Goal: Task Accomplishment & Management: Manage account settings

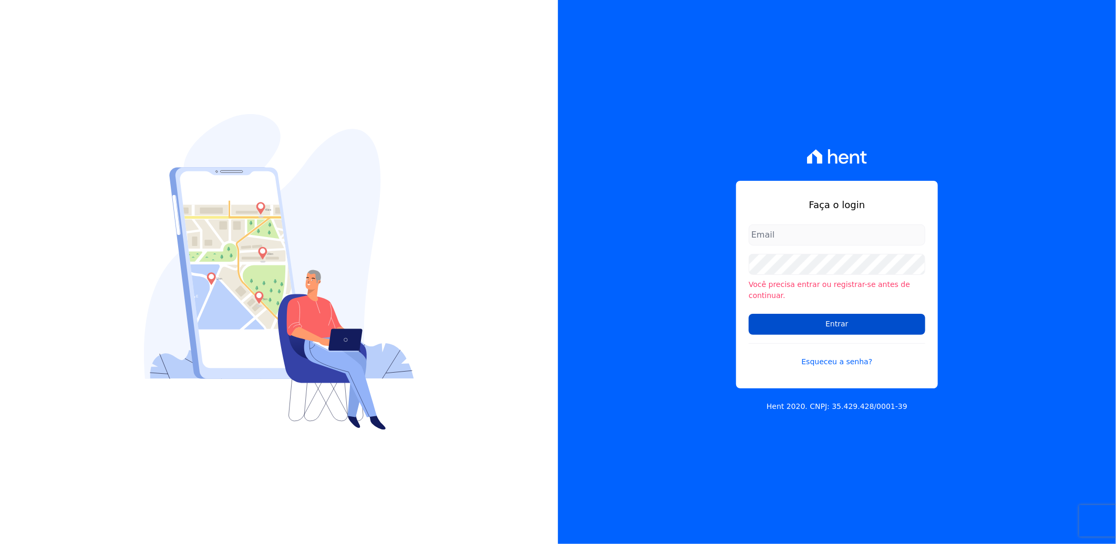
type input "juliana.batista@e-arke.com"
click at [865, 317] on input "Entrar" at bounding box center [837, 324] width 177 height 21
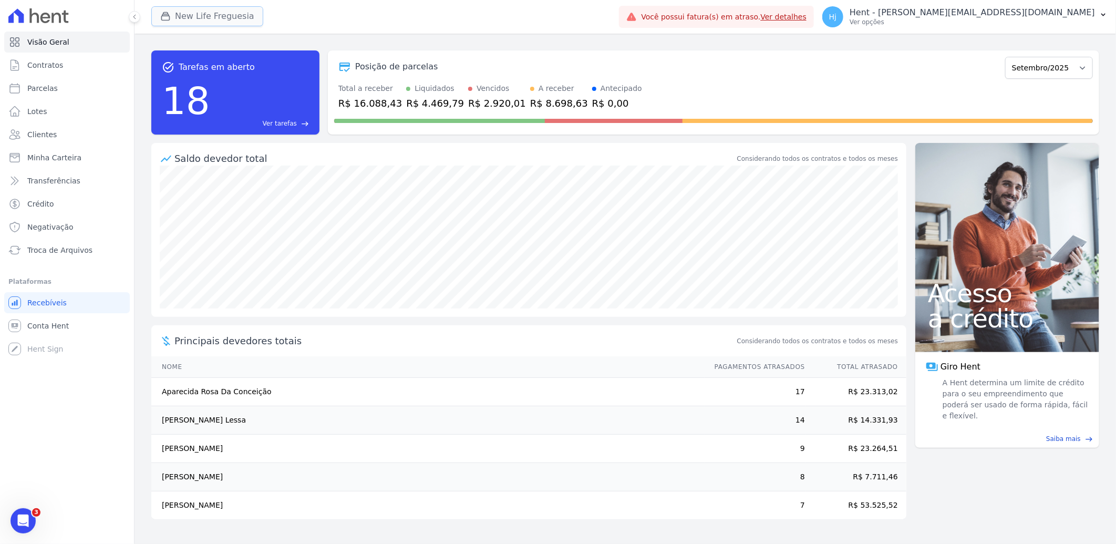
click at [223, 12] on button "New Life Freguesia" at bounding box center [207, 16] width 112 height 20
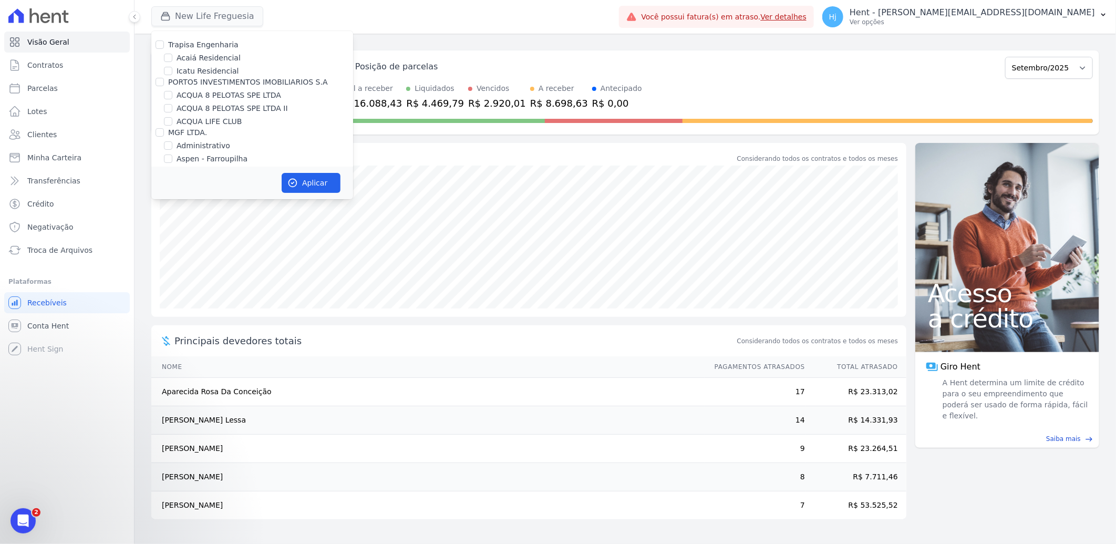
scroll to position [4227, 0]
click at [171, 219] on input "Mugango - Viva Iguaçu" at bounding box center [168, 223] width 8 height 8
checkbox input "true"
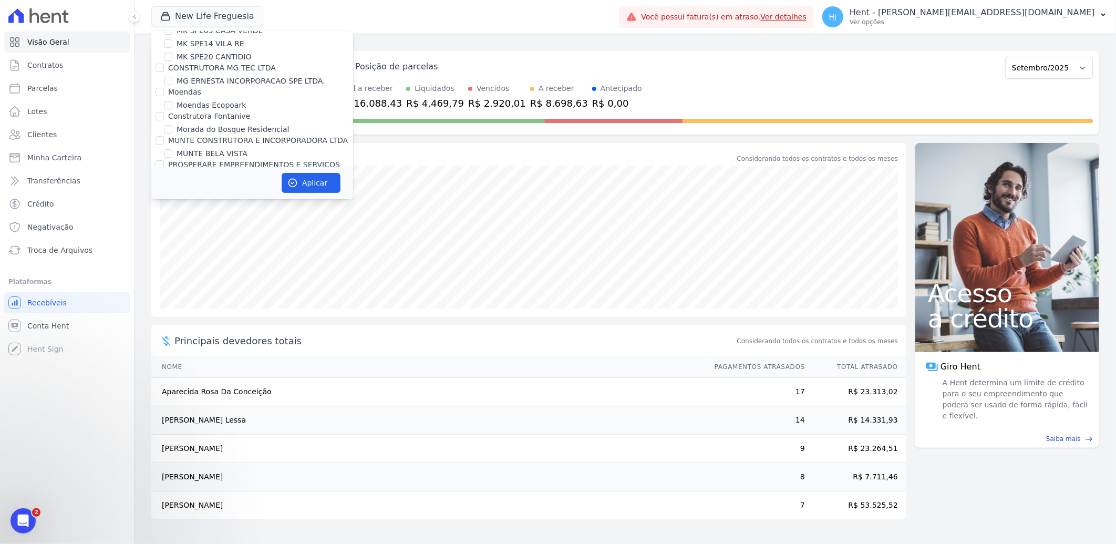
click at [172, 234] on div "New Life Freguesia" at bounding box center [252, 239] width 202 height 11
click at [167, 235] on input "New Life Freguesia" at bounding box center [168, 239] width 8 height 8
checkbox input "false"
click at [307, 177] on button "Aplicar" at bounding box center [311, 183] width 59 height 20
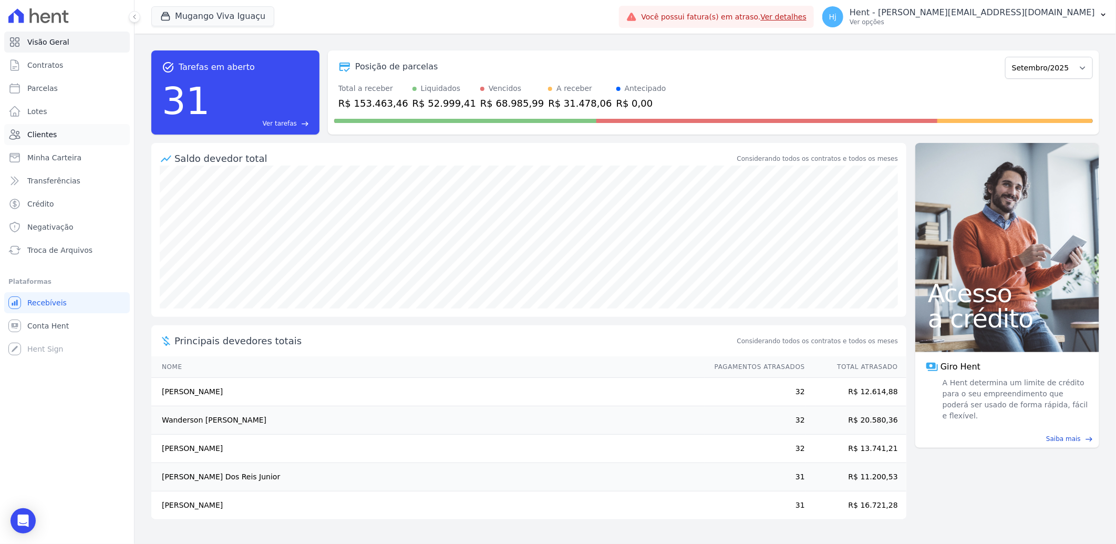
click at [43, 129] on span "Clientes" at bounding box center [41, 134] width 29 height 11
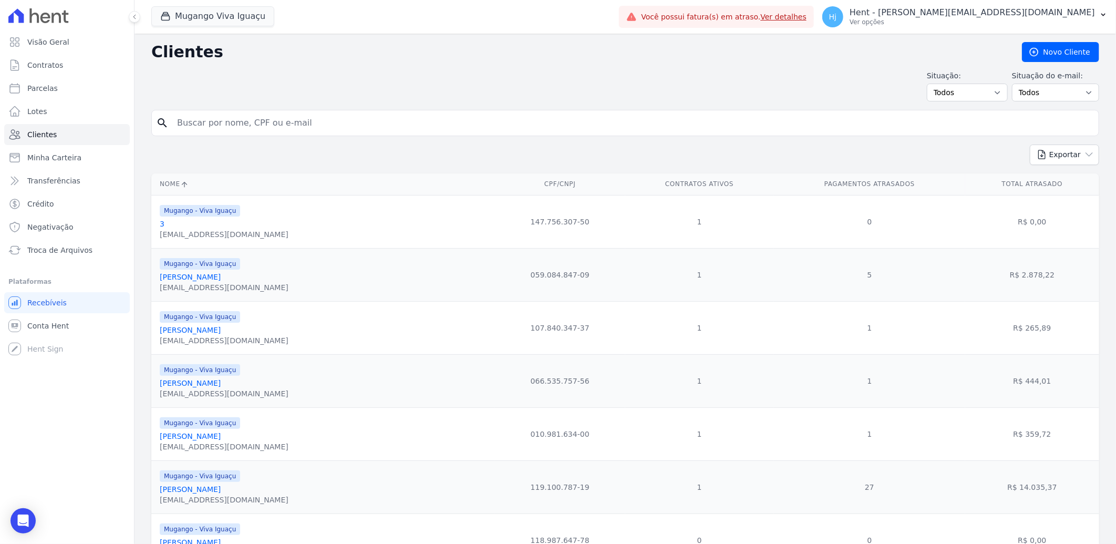
click at [274, 127] on input "search" at bounding box center [633, 122] width 924 height 21
paste input "419.012.528.84"
type input "419.012.528.84"
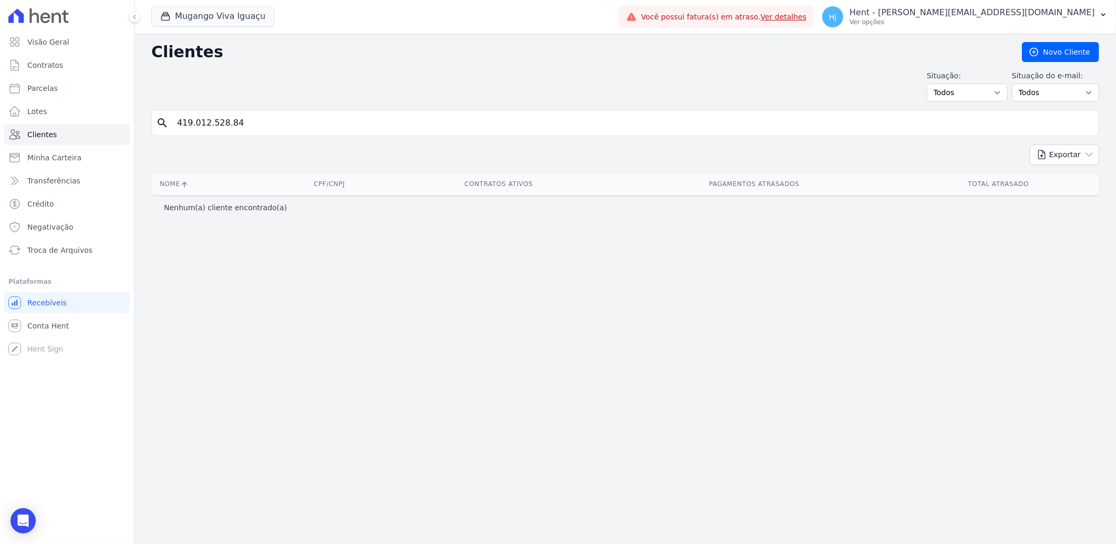
click at [209, 129] on input "419.012.528.84" at bounding box center [633, 122] width 924 height 21
paste input "419.012.528.84"
click at [189, 122] on input "419.012.528.84" at bounding box center [633, 122] width 924 height 21
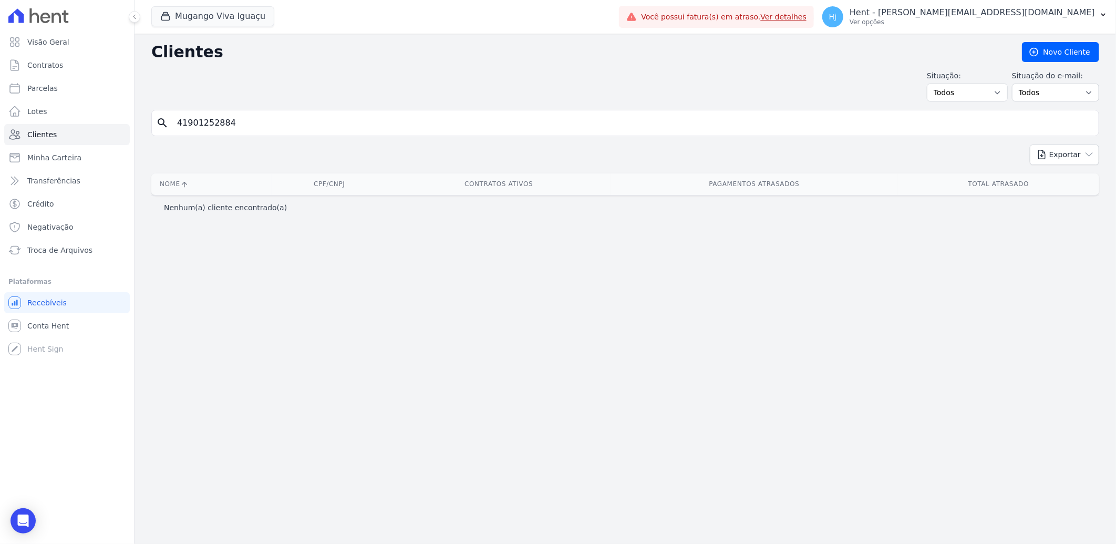
type input "41901252884"
click at [200, 14] on button "Mugango Viva Iguaçu" at bounding box center [212, 16] width 123 height 20
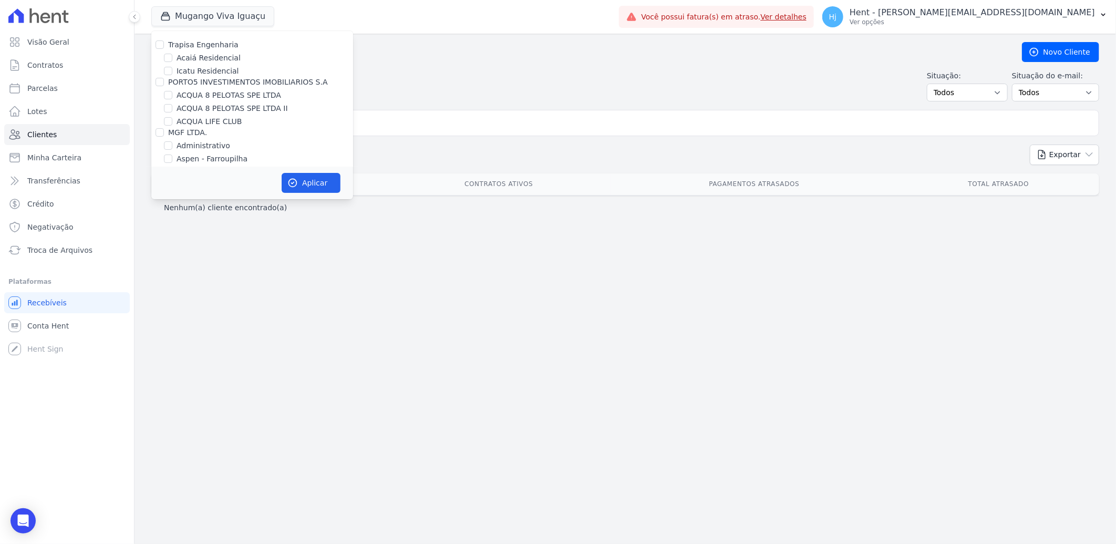
scroll to position [3107, 0]
click at [159, 163] on input "Promoval" at bounding box center [160, 167] width 8 height 8
checkbox input "true"
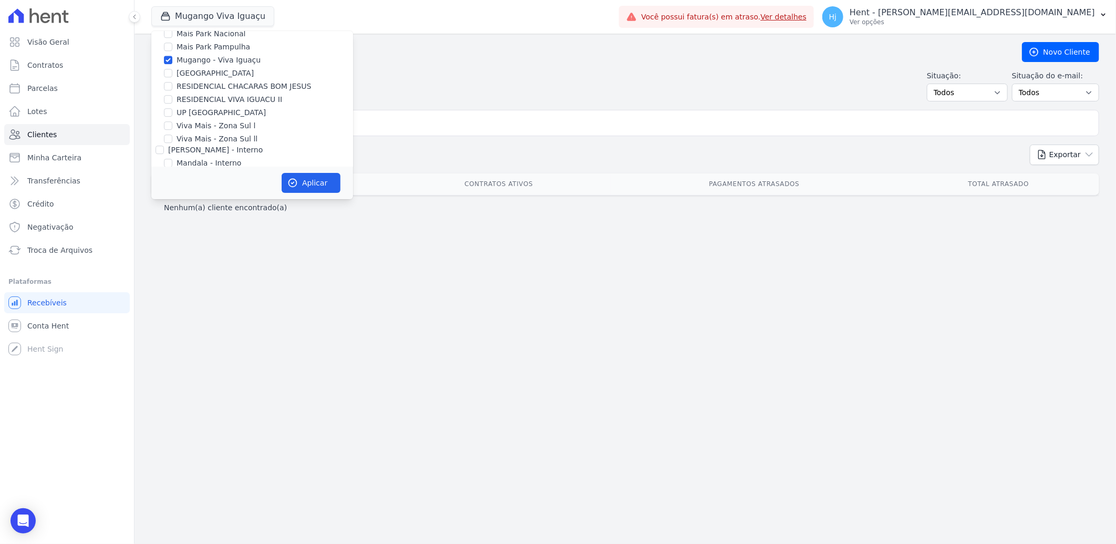
scroll to position [4216, 0]
click at [169, 231] on input "Mugango - Viva Iguaçu" at bounding box center [168, 235] width 8 height 8
checkbox input "false"
click at [311, 185] on button "Aplicar" at bounding box center [311, 183] width 59 height 20
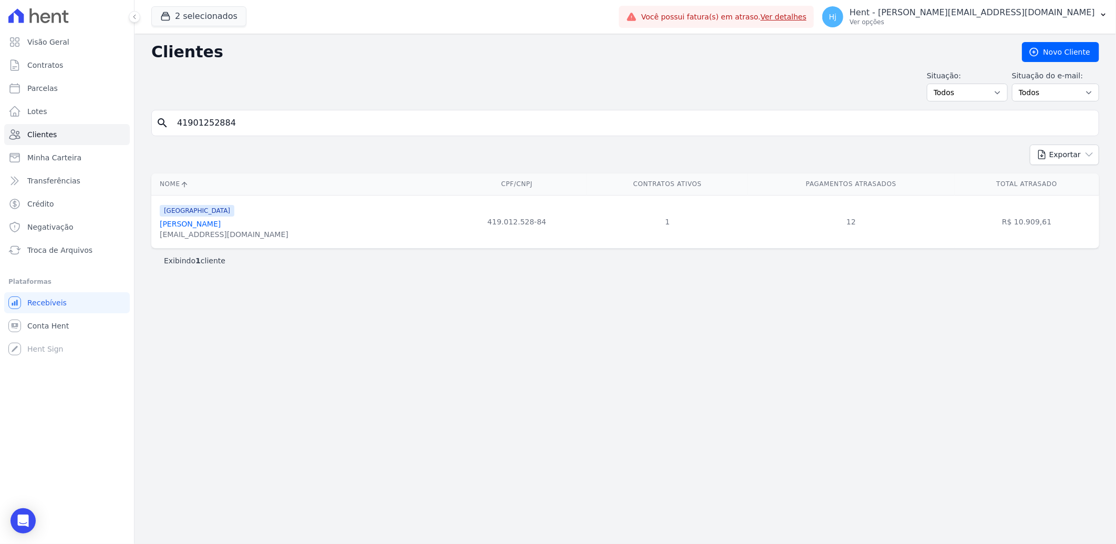
drag, startPoint x: 157, startPoint y: 227, endPoint x: 220, endPoint y: 227, distance: 63.1
click at [220, 227] on td "[GEOGRAPHIC_DATA] [PERSON_NAME] [EMAIL_ADDRESS][DOMAIN_NAME]" at bounding box center [298, 221] width 295 height 53
copy link "[PERSON_NAME]"
click at [178, 221] on link "[PERSON_NAME]" at bounding box center [190, 224] width 61 height 8
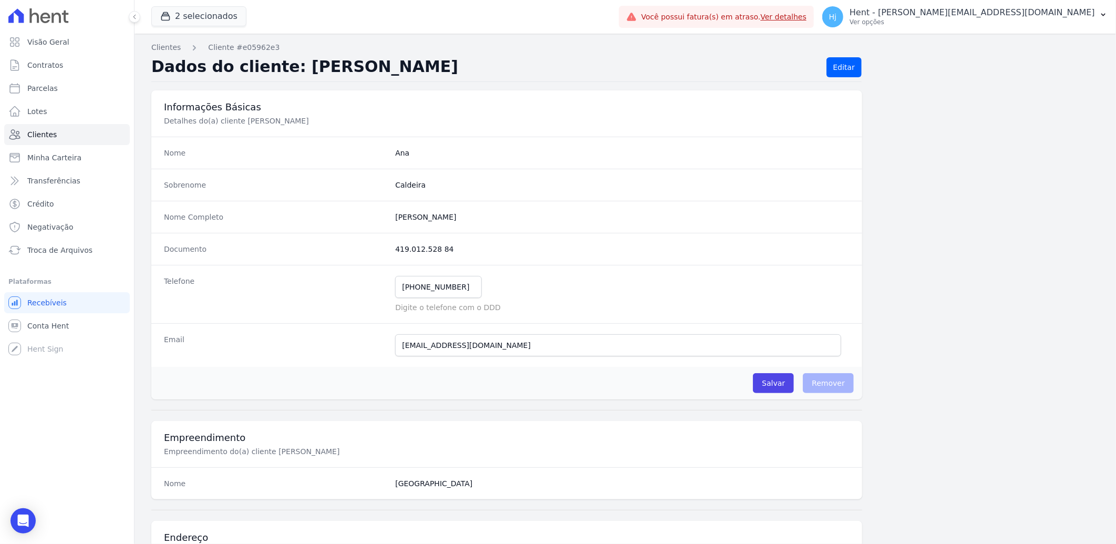
scroll to position [58, 0]
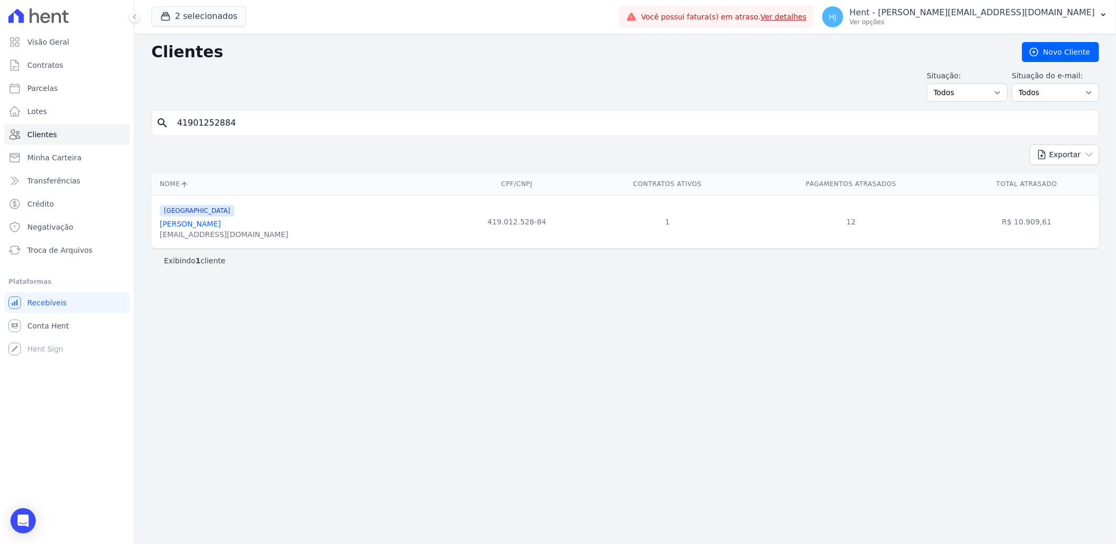
drag, startPoint x: 163, startPoint y: 211, endPoint x: 182, endPoint y: 211, distance: 19.4
click at [182, 211] on span "[GEOGRAPHIC_DATA]" at bounding box center [197, 211] width 75 height 12
copy span "[GEOGRAPHIC_DATA]"
